Goal: Transaction & Acquisition: Purchase product/service

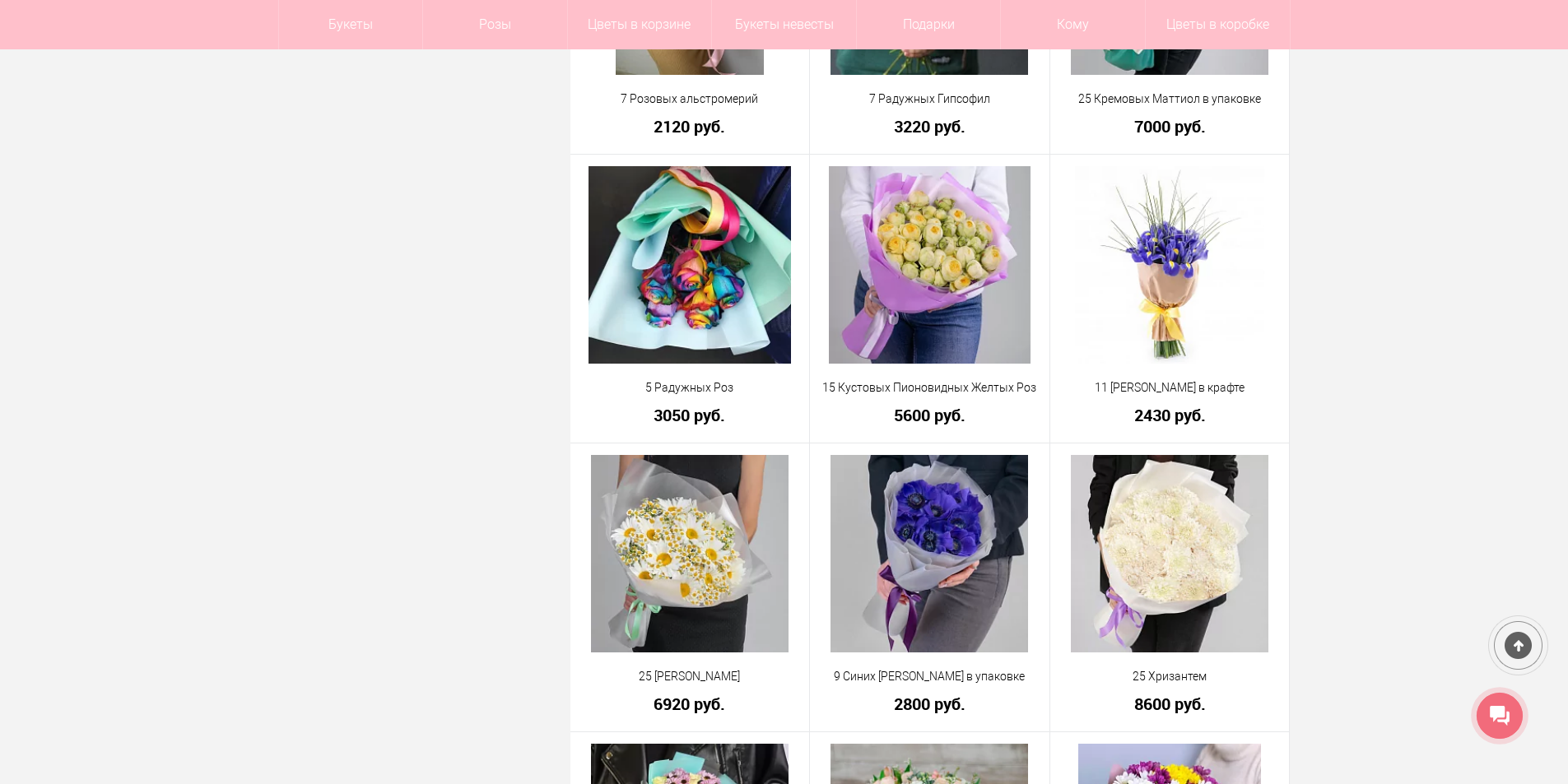
scroll to position [1645, 0]
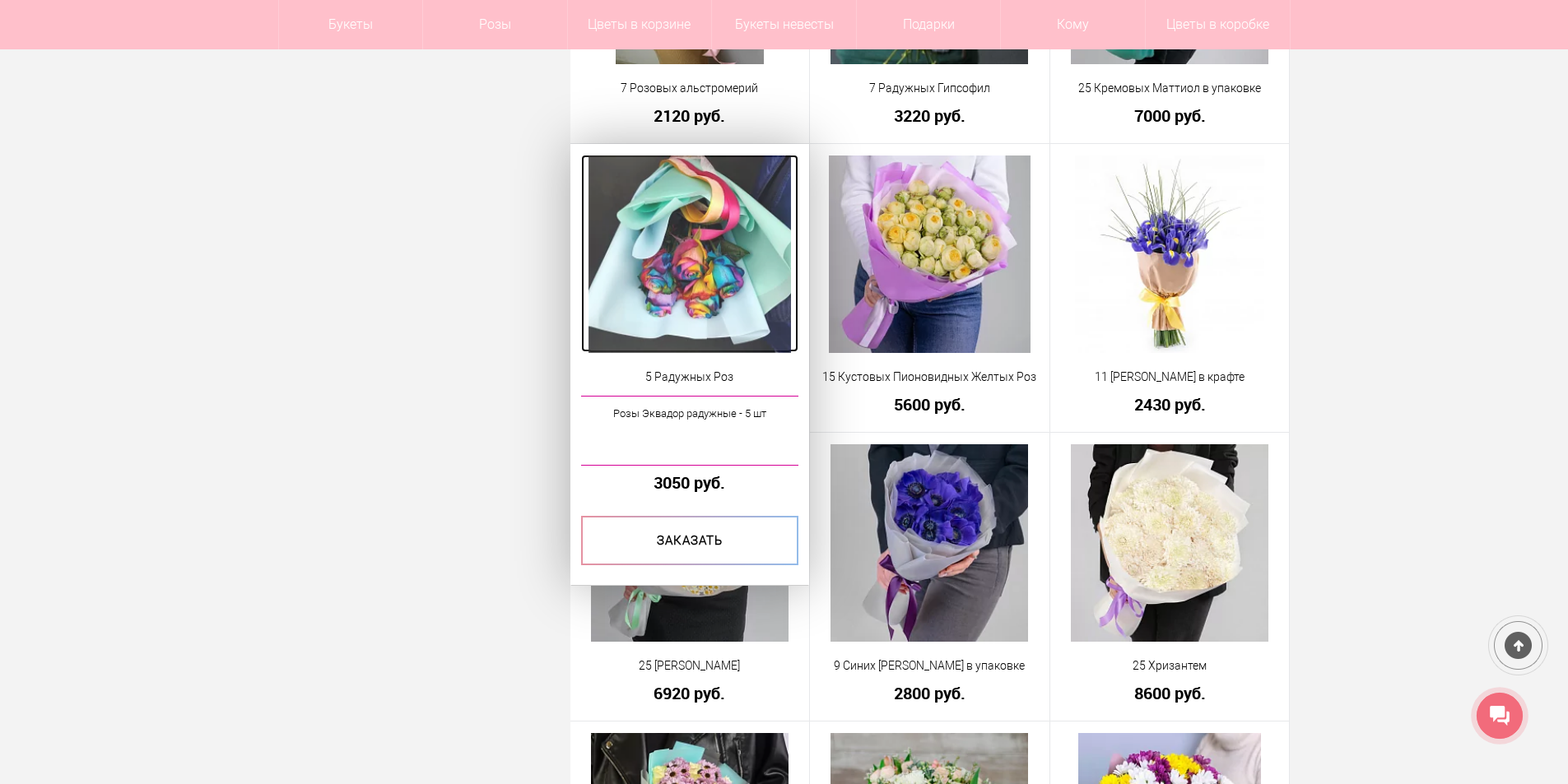
click at [717, 258] on img at bounding box center [689, 254] width 202 height 197
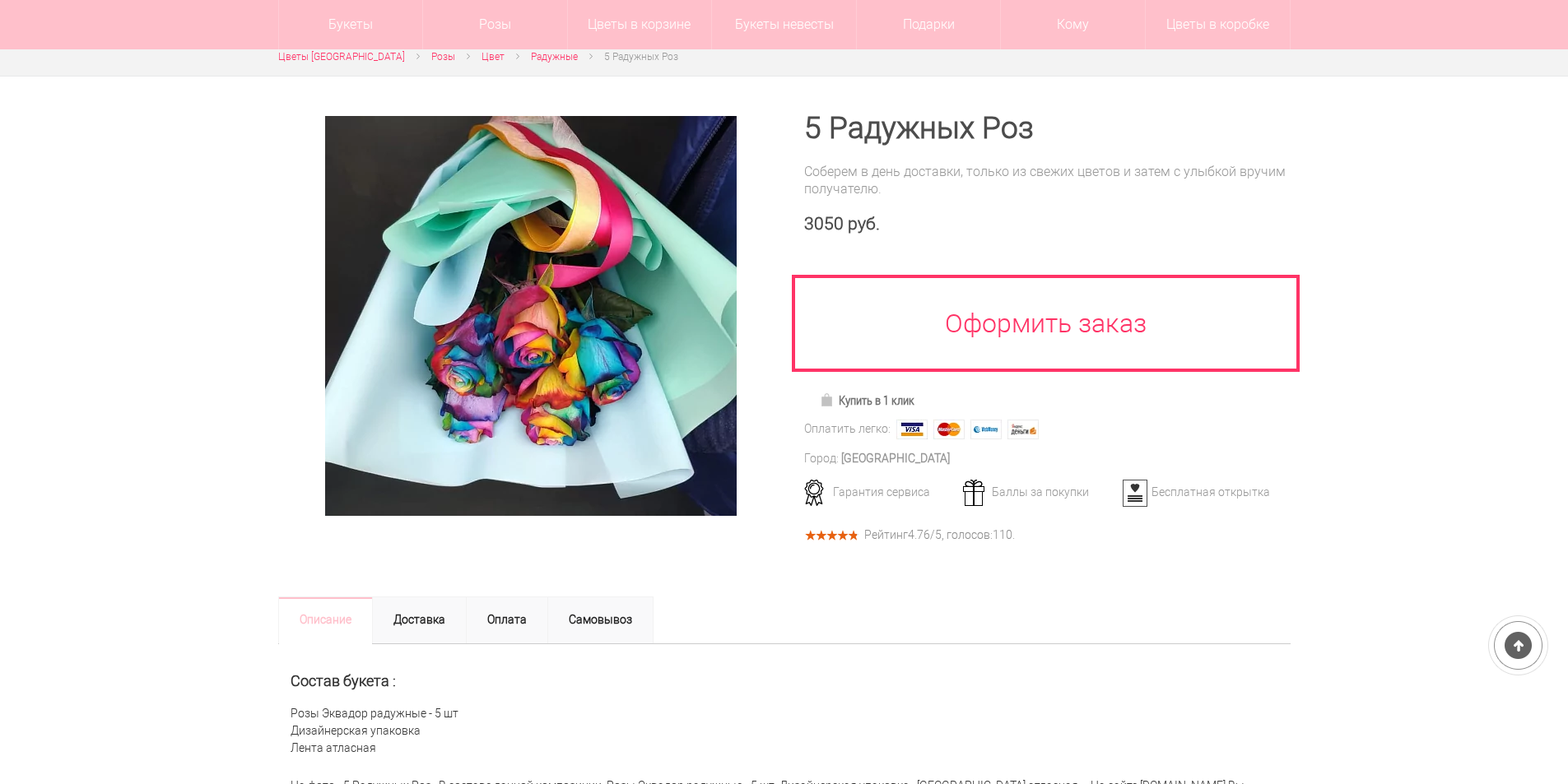
scroll to position [164, 0]
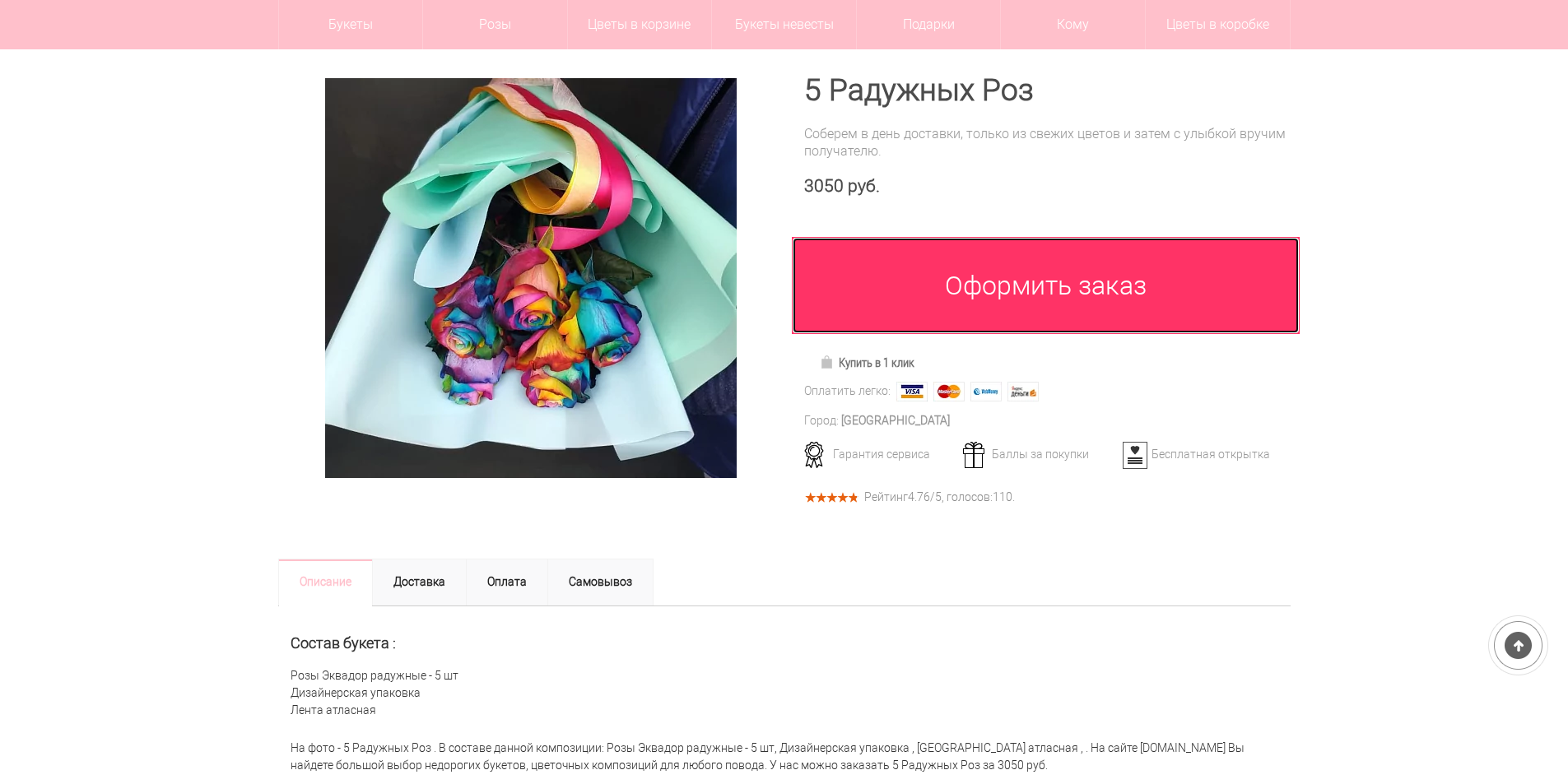
click at [896, 264] on link "Оформить заказ" at bounding box center [1045, 285] width 509 height 97
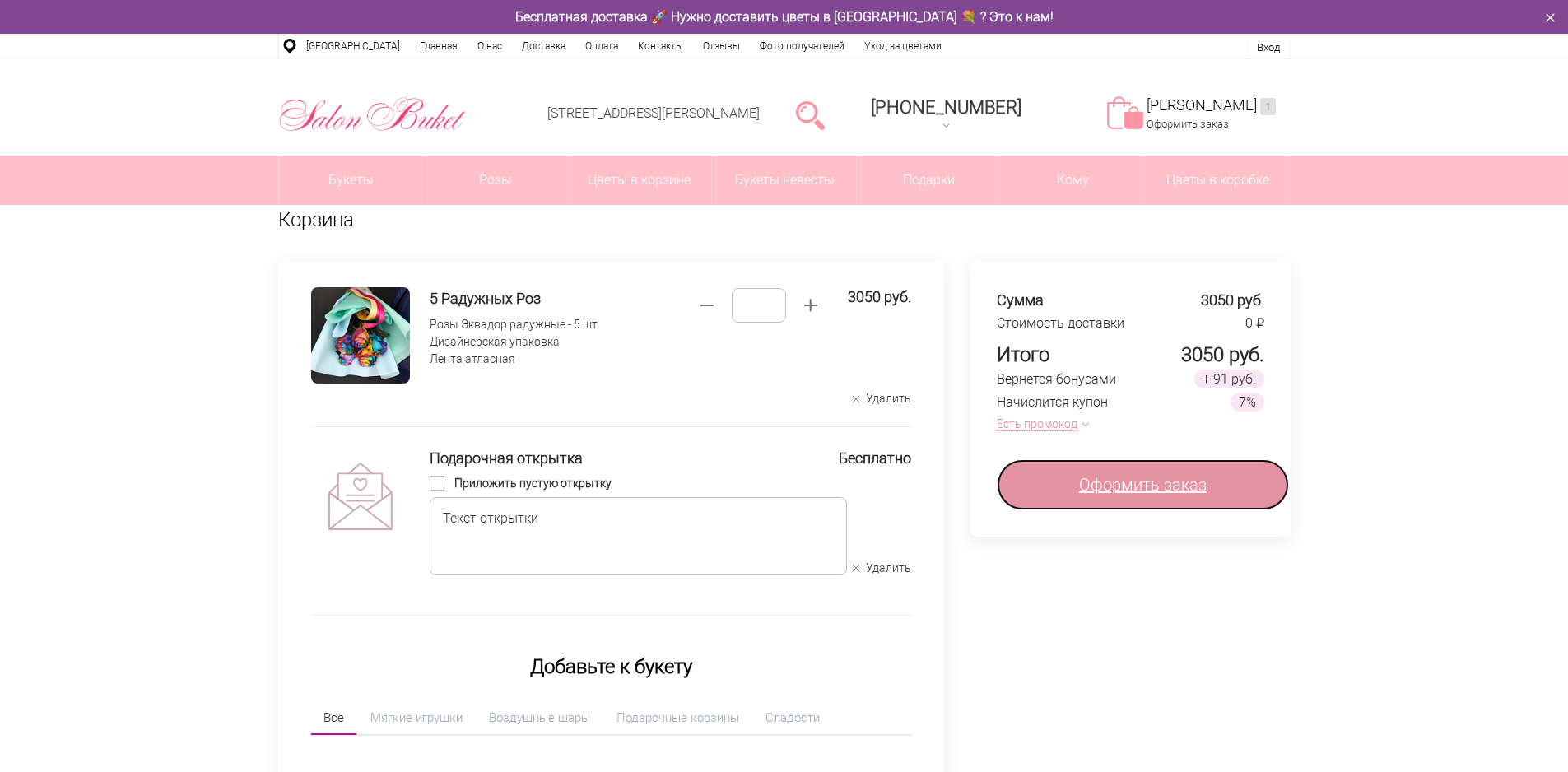
click at [1143, 484] on span "Оформить заказ" at bounding box center [1142, 485] width 128 height 24
